Goal: Information Seeking & Learning: Find specific fact

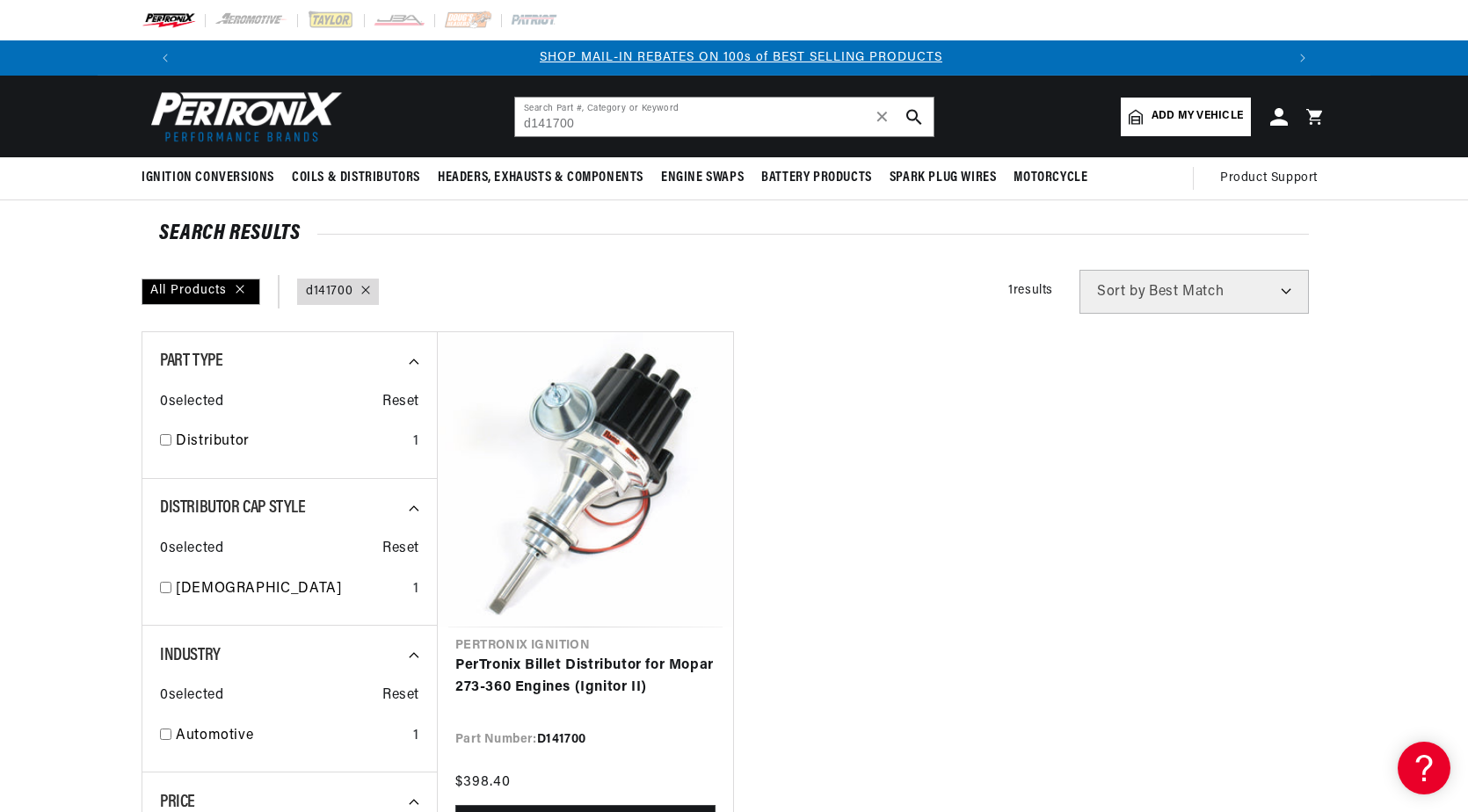
scroll to position [0, 1098]
click at [677, 119] on input "d141700" at bounding box center [724, 116] width 418 height 38
type input "d"
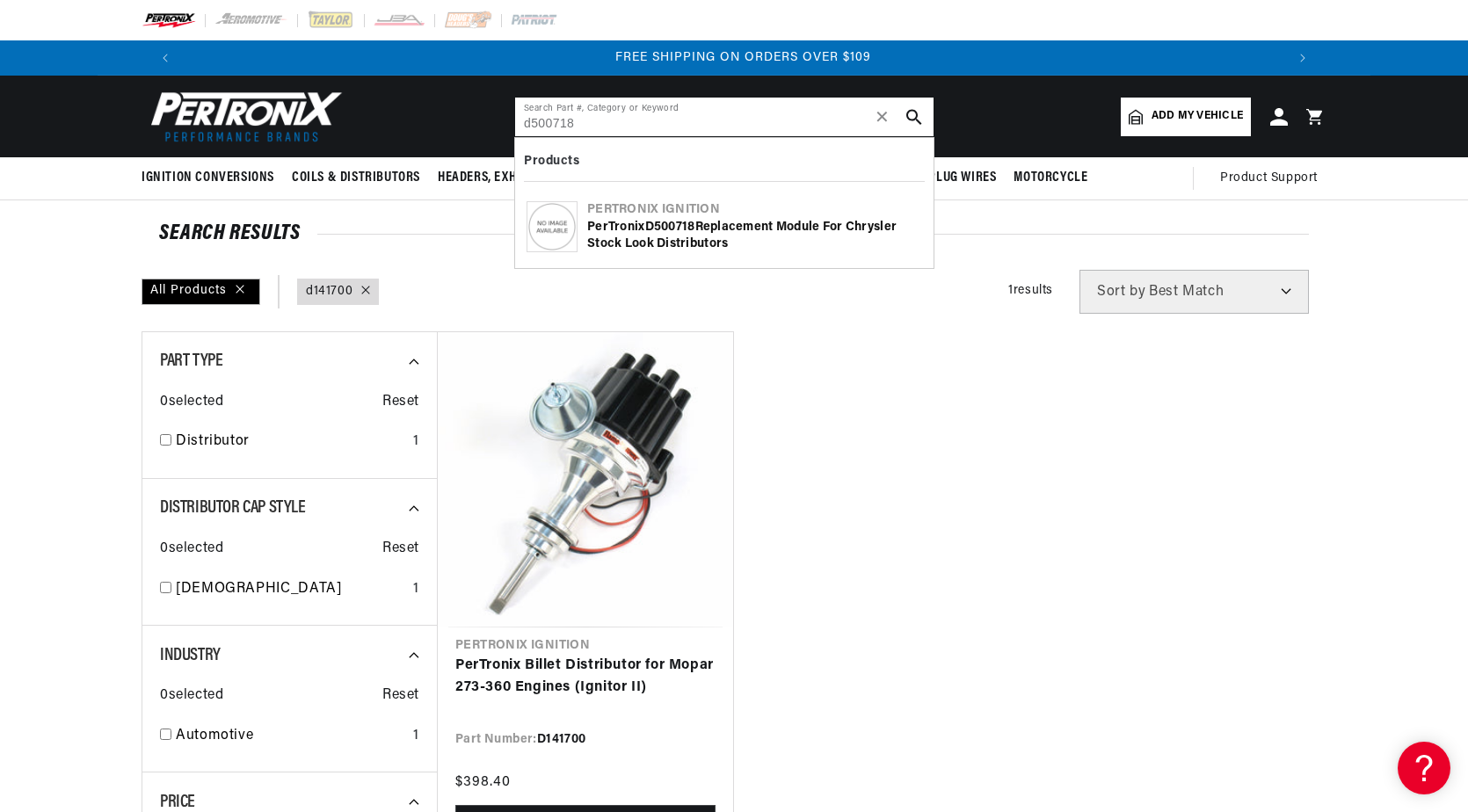
type input "d500718"
click at [695, 228] on b "D500718" at bounding box center [670, 227] width 50 height 13
